Goal: Task Accomplishment & Management: Use online tool/utility

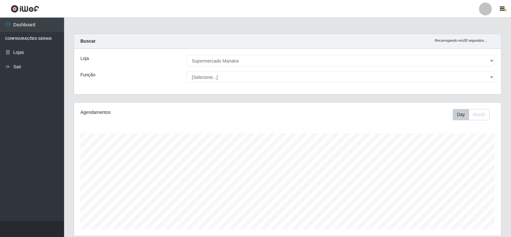
select select "443"
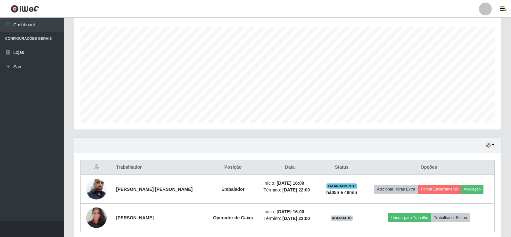
scroll to position [132, 0]
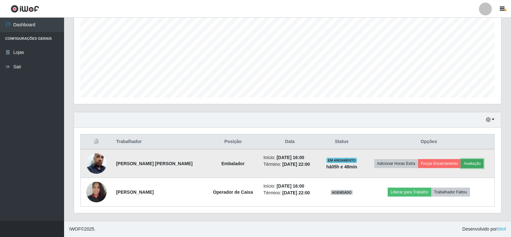
click at [473, 164] on button "Avaliação" at bounding box center [472, 163] width 23 height 9
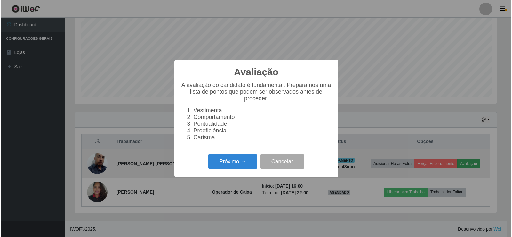
scroll to position [133, 424]
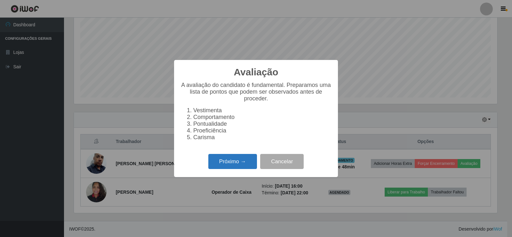
click at [235, 169] on button "Próximo →" at bounding box center [232, 161] width 49 height 15
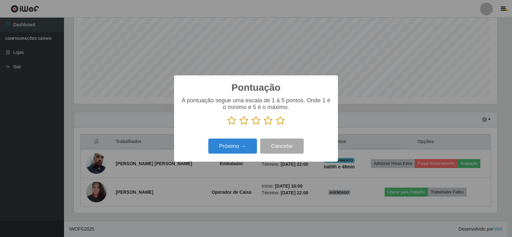
scroll to position [319977, 319687]
click at [281, 121] on icon at bounding box center [280, 121] width 9 height 10
click at [276, 125] on input "radio" at bounding box center [276, 125] width 0 height 0
click at [244, 149] on button "Próximo →" at bounding box center [232, 145] width 49 height 15
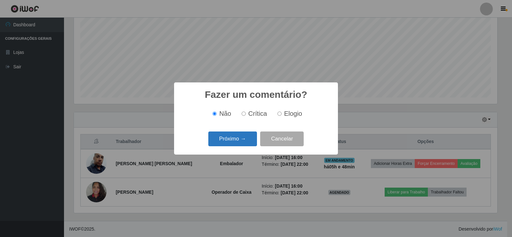
click at [234, 145] on button "Próximo →" at bounding box center [232, 138] width 49 height 15
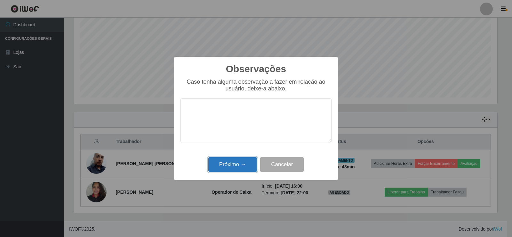
click at [233, 163] on button "Próximo →" at bounding box center [232, 164] width 49 height 15
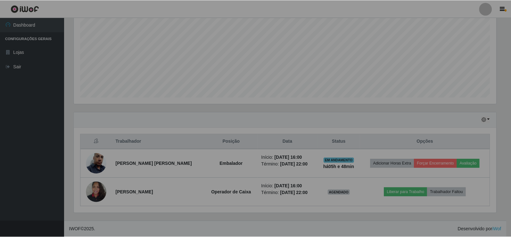
scroll to position [133, 427]
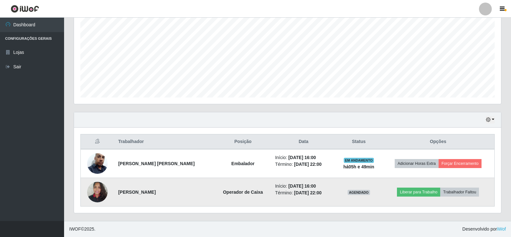
click at [102, 187] on img at bounding box center [97, 191] width 20 height 27
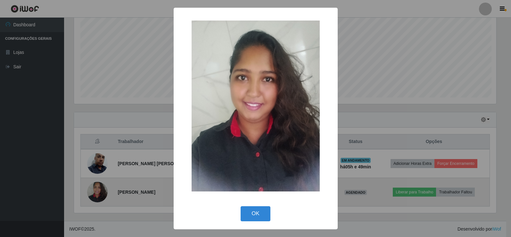
scroll to position [133, 424]
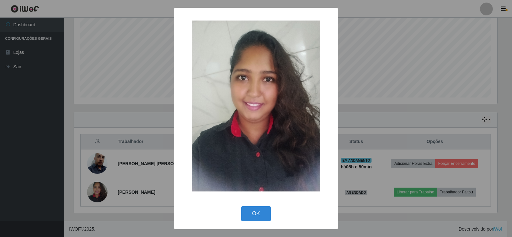
click at [371, 85] on div "× OK Cancel" at bounding box center [256, 118] width 512 height 237
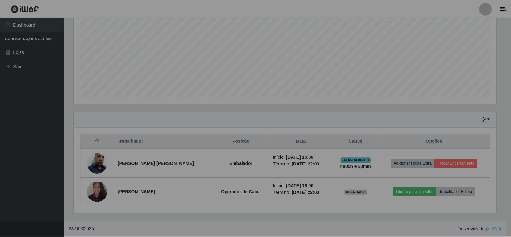
scroll to position [133, 427]
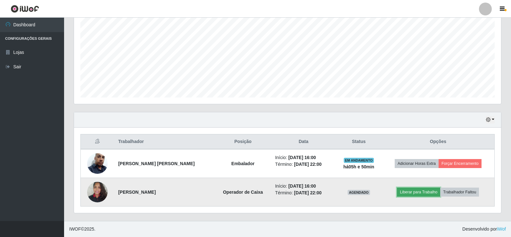
click at [400, 193] on button "Liberar para Trabalho" at bounding box center [418, 191] width 43 height 9
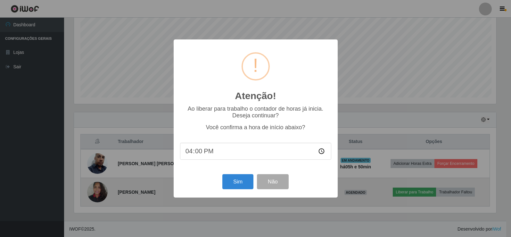
scroll to position [133, 424]
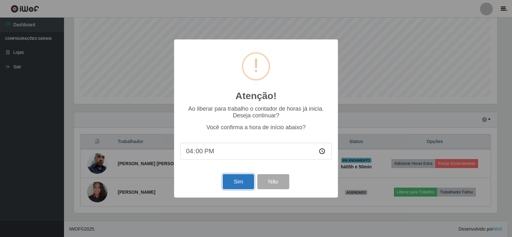
click at [239, 184] on button "Sim" at bounding box center [238, 181] width 31 height 15
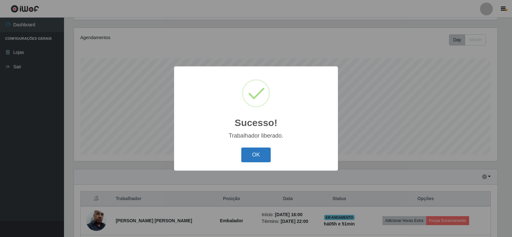
click at [255, 156] on button "OK" at bounding box center [256, 154] width 30 height 15
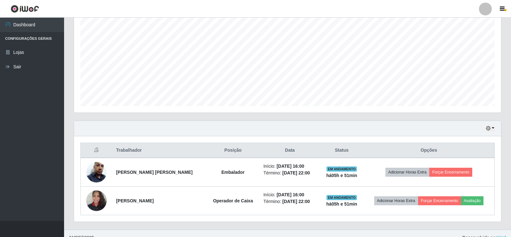
scroll to position [132, 0]
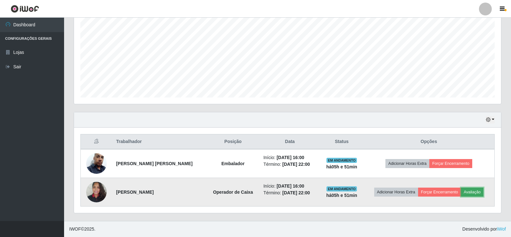
click at [476, 190] on button "Avaliação" at bounding box center [472, 191] width 23 height 9
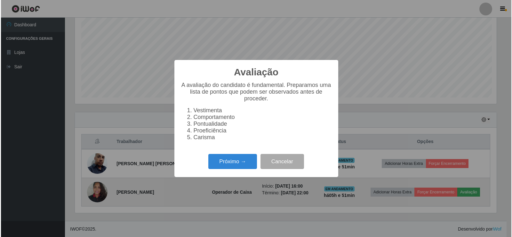
scroll to position [133, 424]
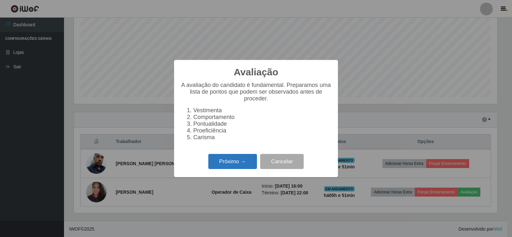
click at [240, 168] on button "Próximo →" at bounding box center [232, 161] width 49 height 15
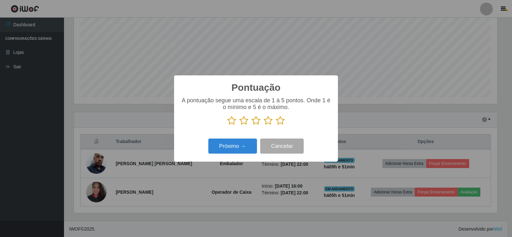
click at [280, 119] on icon at bounding box center [280, 121] width 9 height 10
click at [276, 125] on input "radio" at bounding box center [276, 125] width 0 height 0
click at [245, 142] on button "Próximo →" at bounding box center [232, 145] width 49 height 15
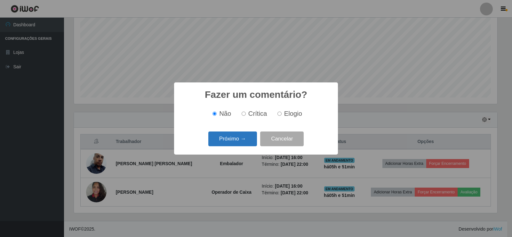
click at [242, 143] on button "Próximo →" at bounding box center [232, 138] width 49 height 15
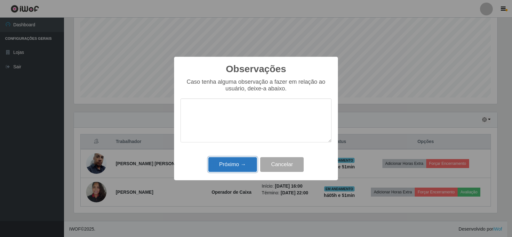
click at [239, 165] on button "Próximo →" at bounding box center [232, 164] width 49 height 15
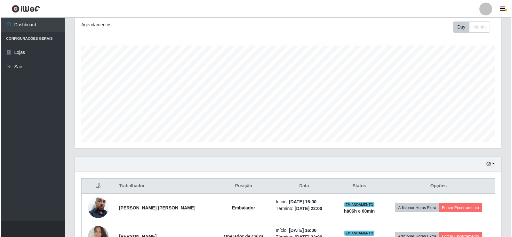
scroll to position [132, 0]
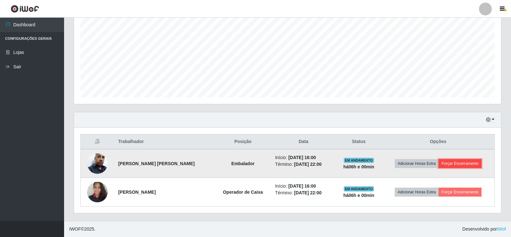
click at [465, 164] on button "Forçar Encerramento" at bounding box center [459, 163] width 43 height 9
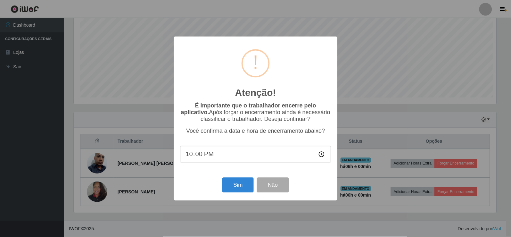
scroll to position [133, 424]
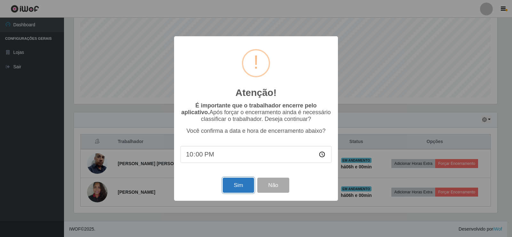
click at [241, 185] on button "Sim" at bounding box center [238, 184] width 31 height 15
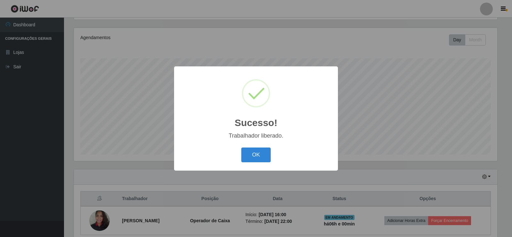
drag, startPoint x: 264, startPoint y: 158, endPoint x: 339, endPoint y: 165, distance: 74.6
click at [265, 157] on button "OK" at bounding box center [256, 154] width 30 height 15
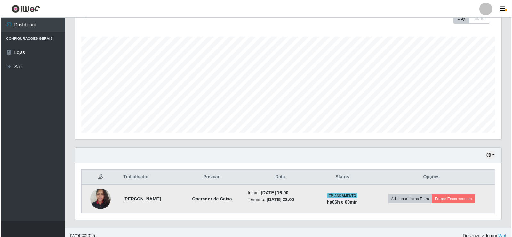
scroll to position [103, 0]
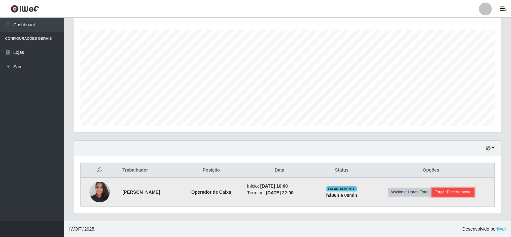
click at [455, 191] on button "Forçar Encerramento" at bounding box center [452, 191] width 43 height 9
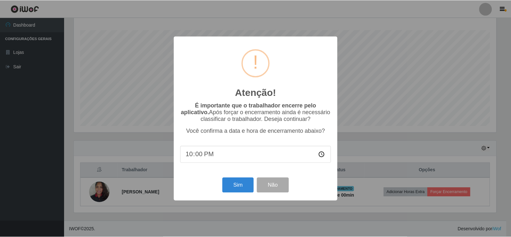
scroll to position [133, 424]
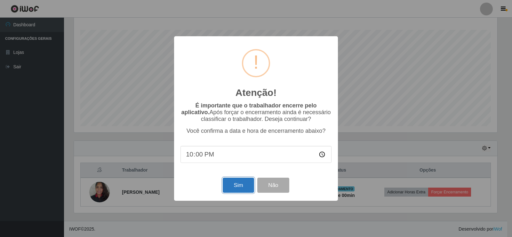
drag, startPoint x: 247, startPoint y: 189, endPoint x: 232, endPoint y: 196, distance: 16.6
click at [247, 189] on button "Sim" at bounding box center [238, 184] width 31 height 15
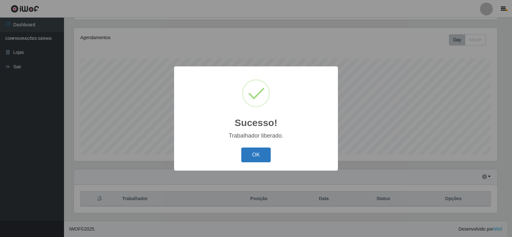
click at [264, 161] on button "OK" at bounding box center [256, 154] width 30 height 15
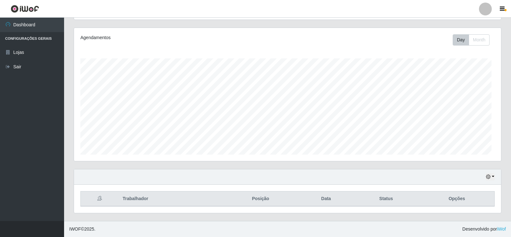
scroll to position [133, 427]
